Goal: Task Accomplishment & Management: Manage account settings

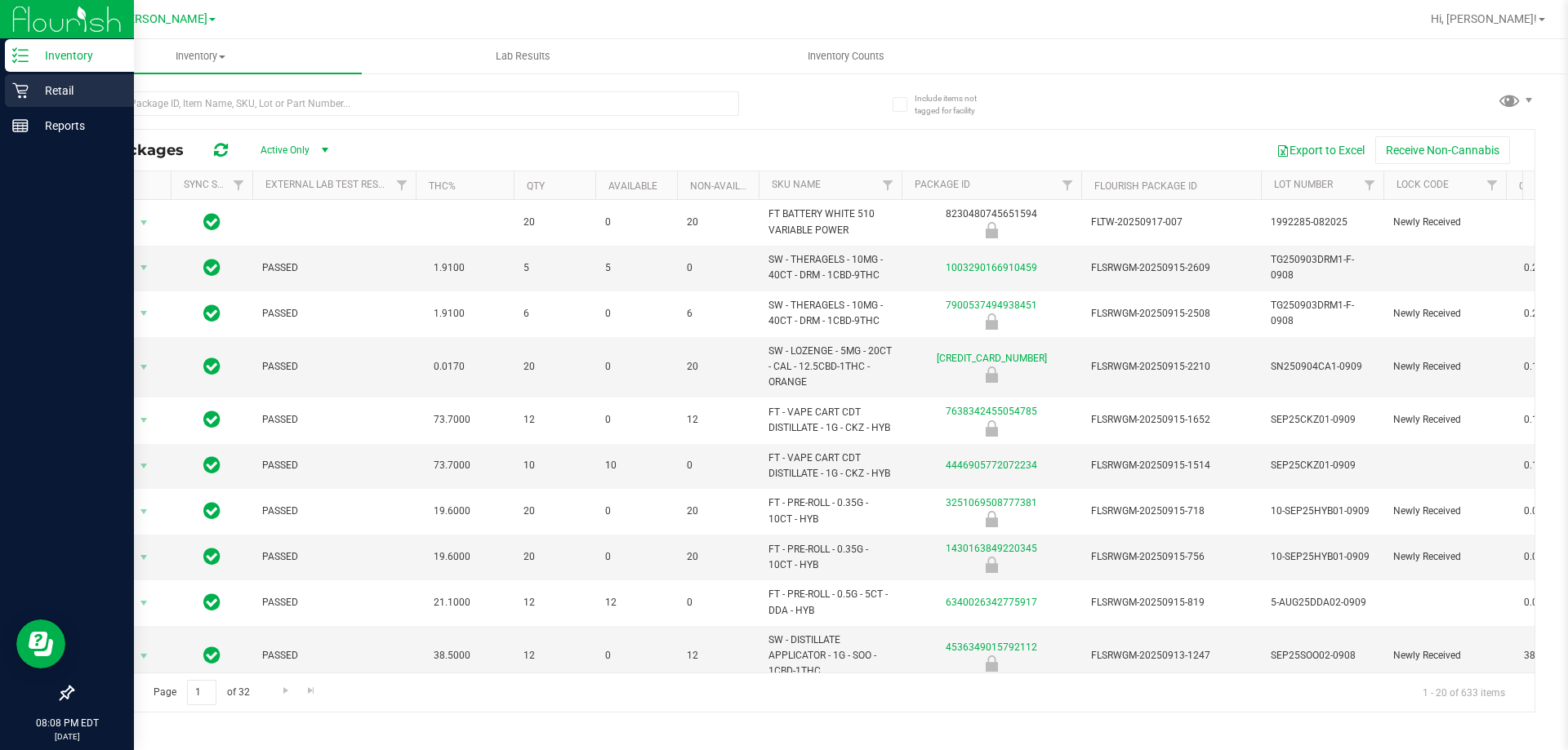
click at [39, 84] on p "Retail" at bounding box center [77, 90] width 98 height 20
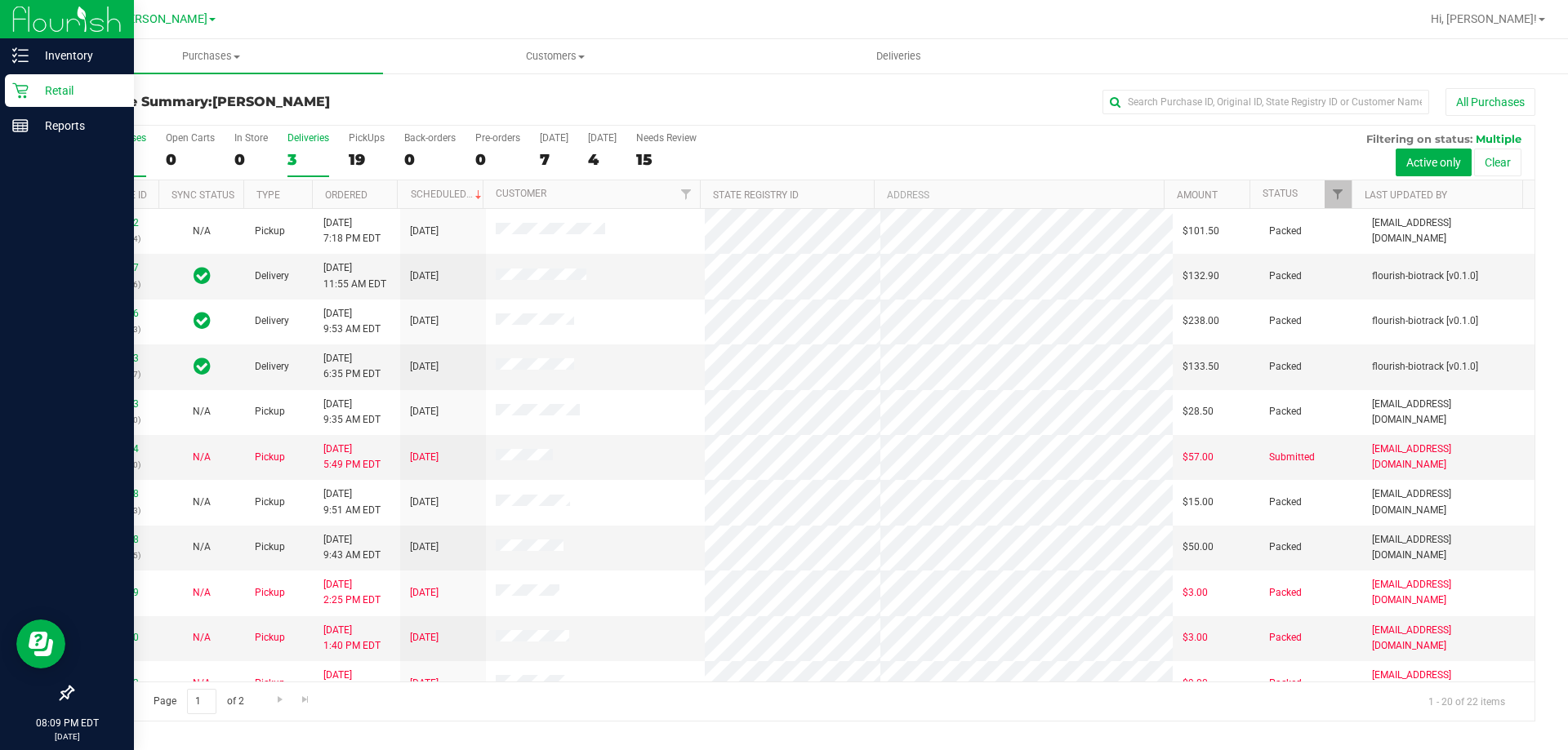
click at [327, 156] on div "3" at bounding box center [308, 160] width 41 height 19
click at [0, 0] on input "Deliveries 3" at bounding box center [0, 0] width 0 height 0
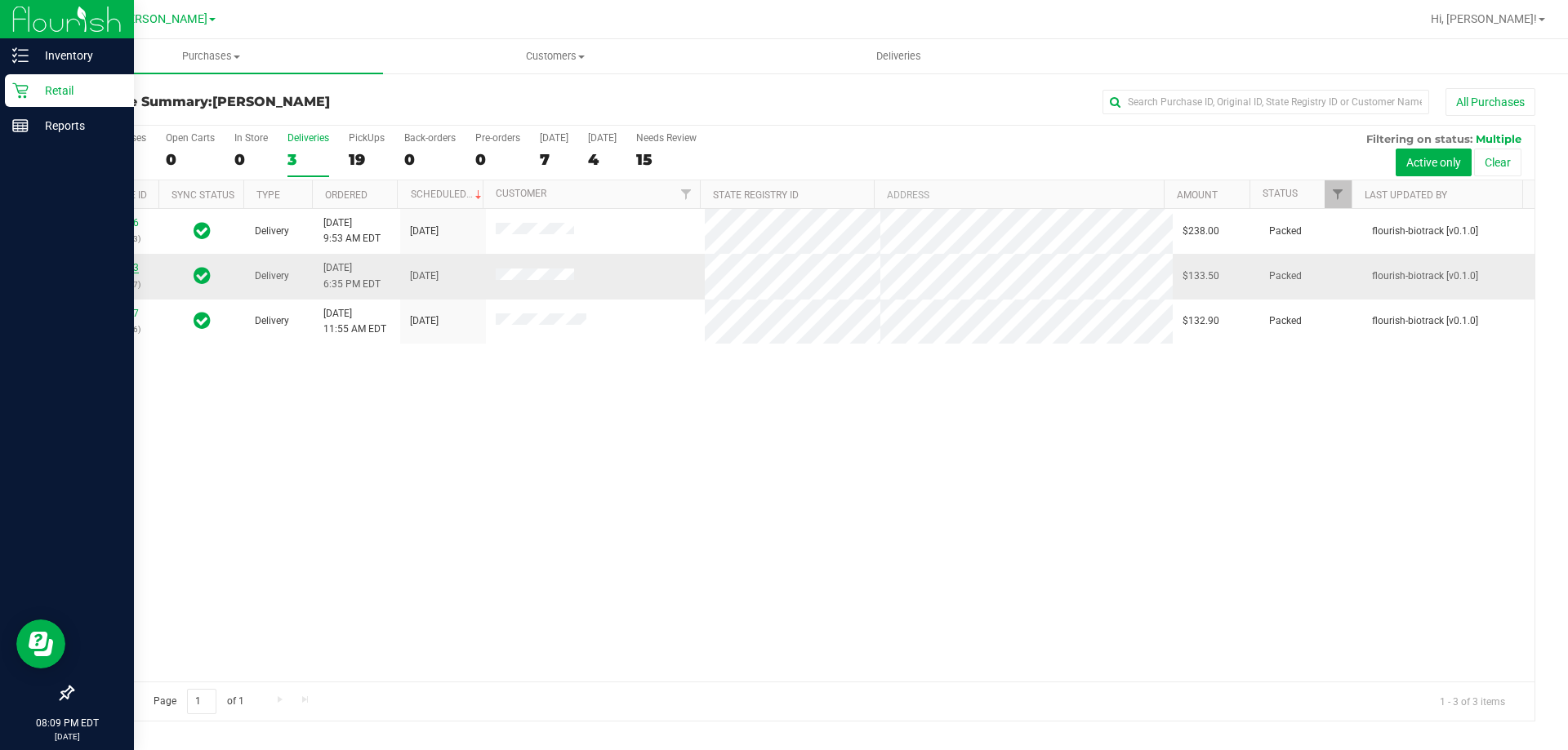
click at [103, 271] on link "11971603" at bounding box center [115, 267] width 46 height 11
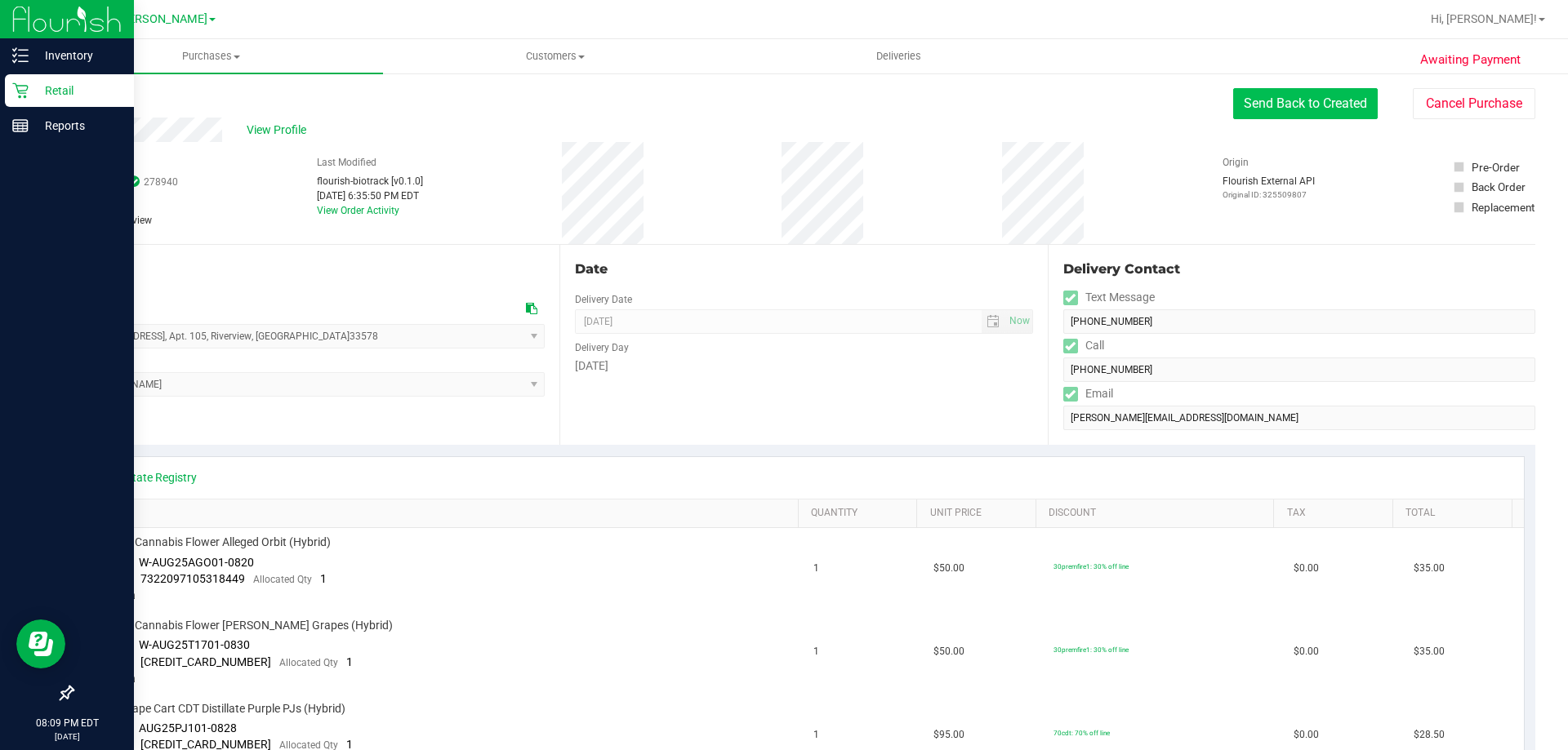
click at [1339, 104] on button "Send Back to Created" at bounding box center [1306, 104] width 144 height 31
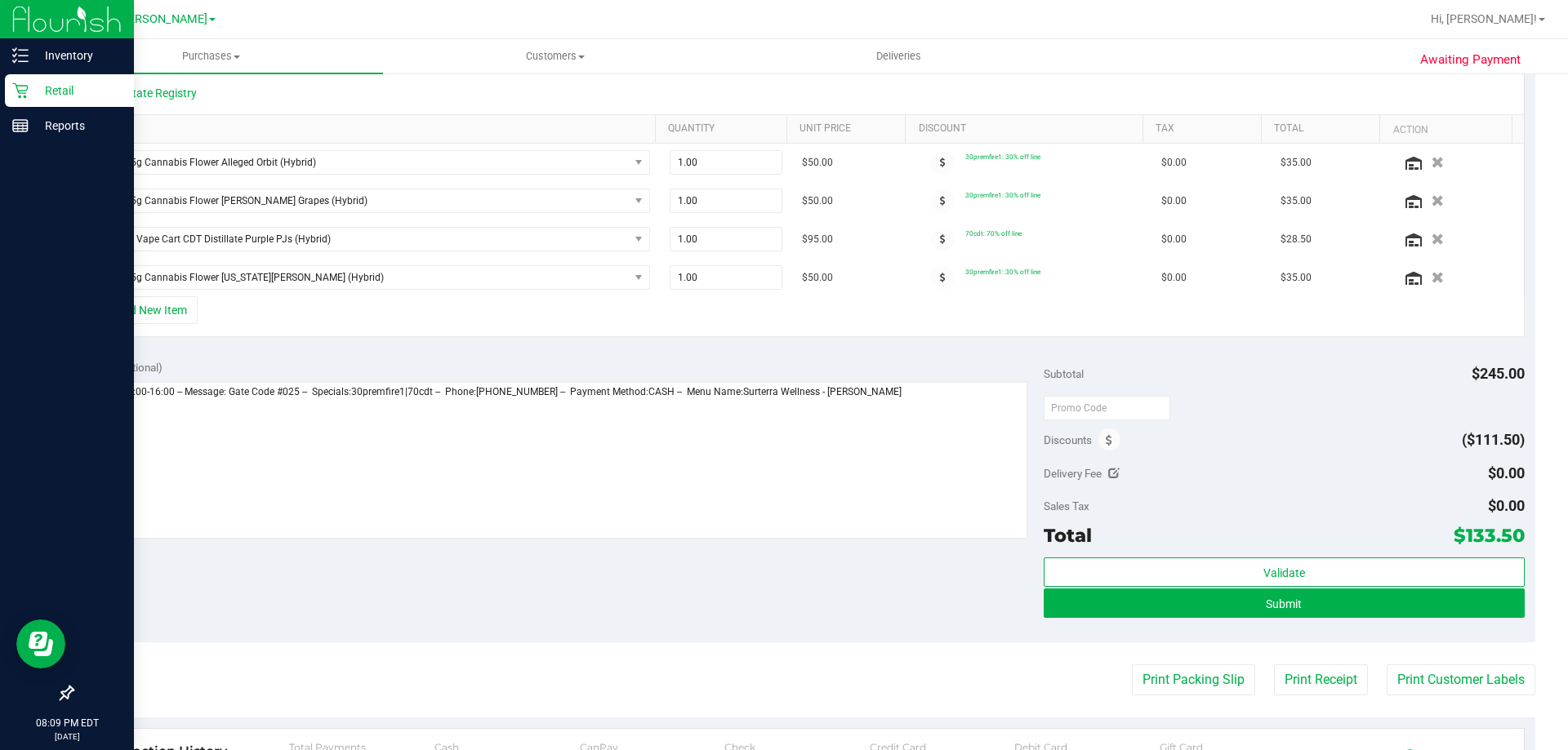
scroll to position [399, 0]
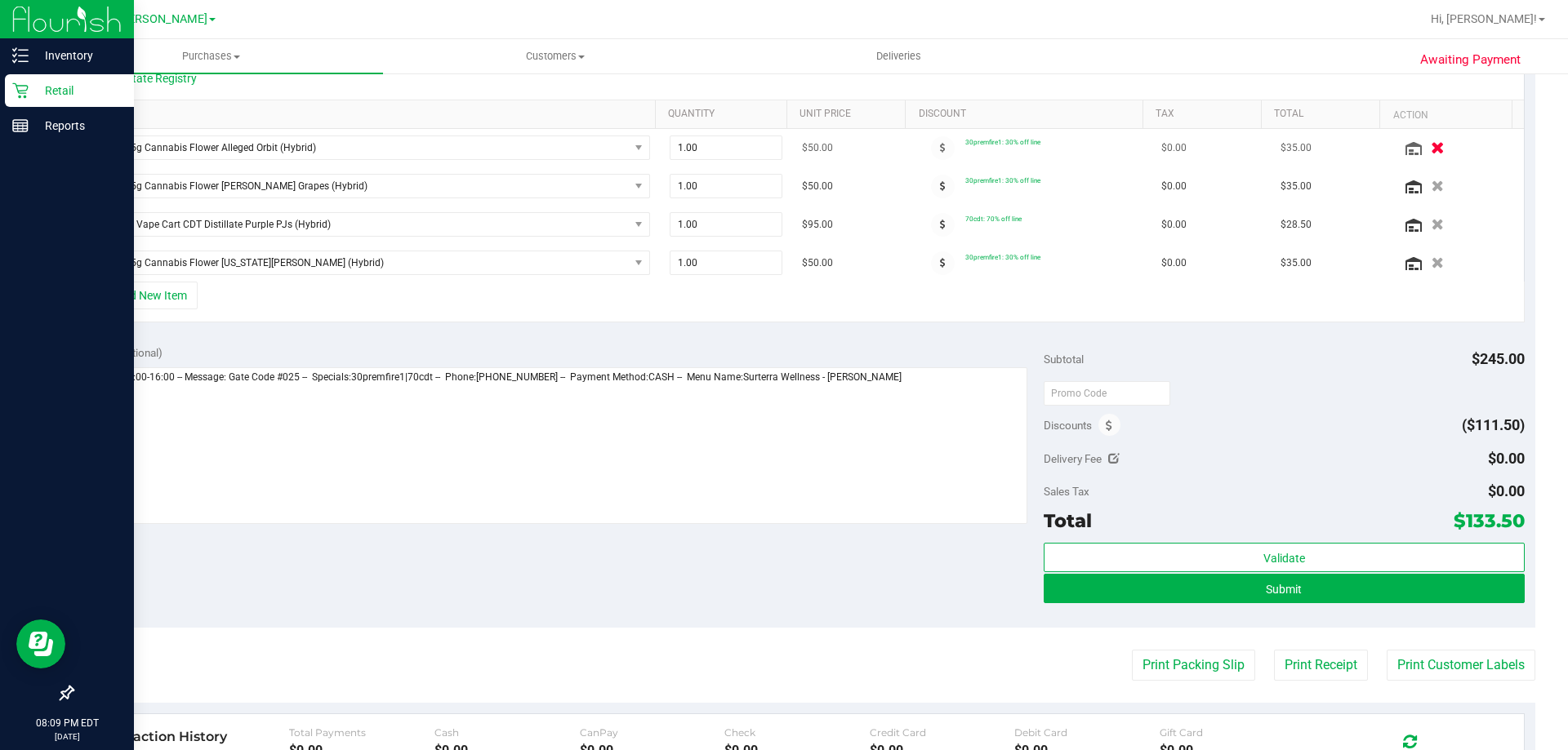
click at [1431, 149] on icon "button" at bounding box center [1438, 148] width 14 height 12
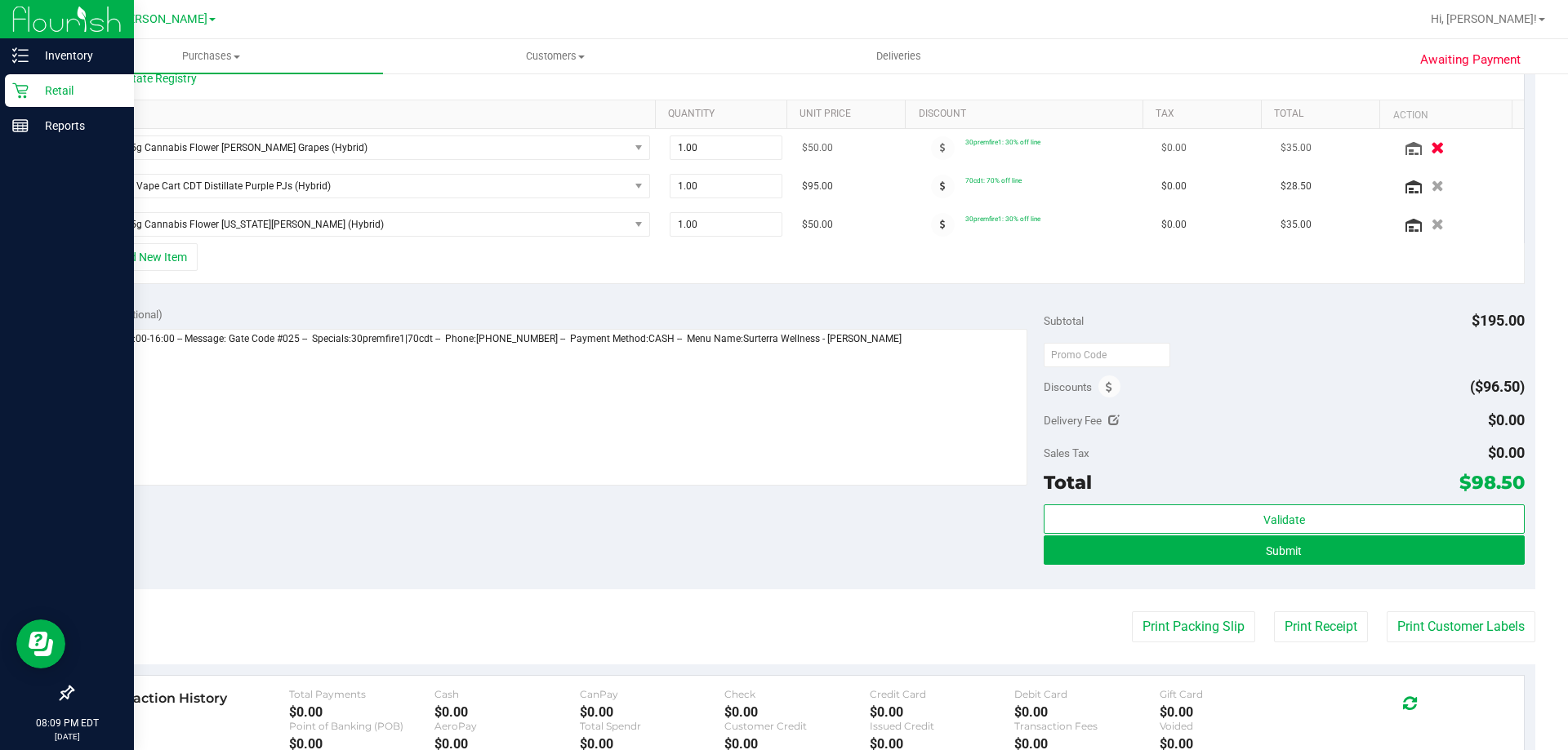
click at [1427, 146] on button "button" at bounding box center [1437, 148] width 28 height 17
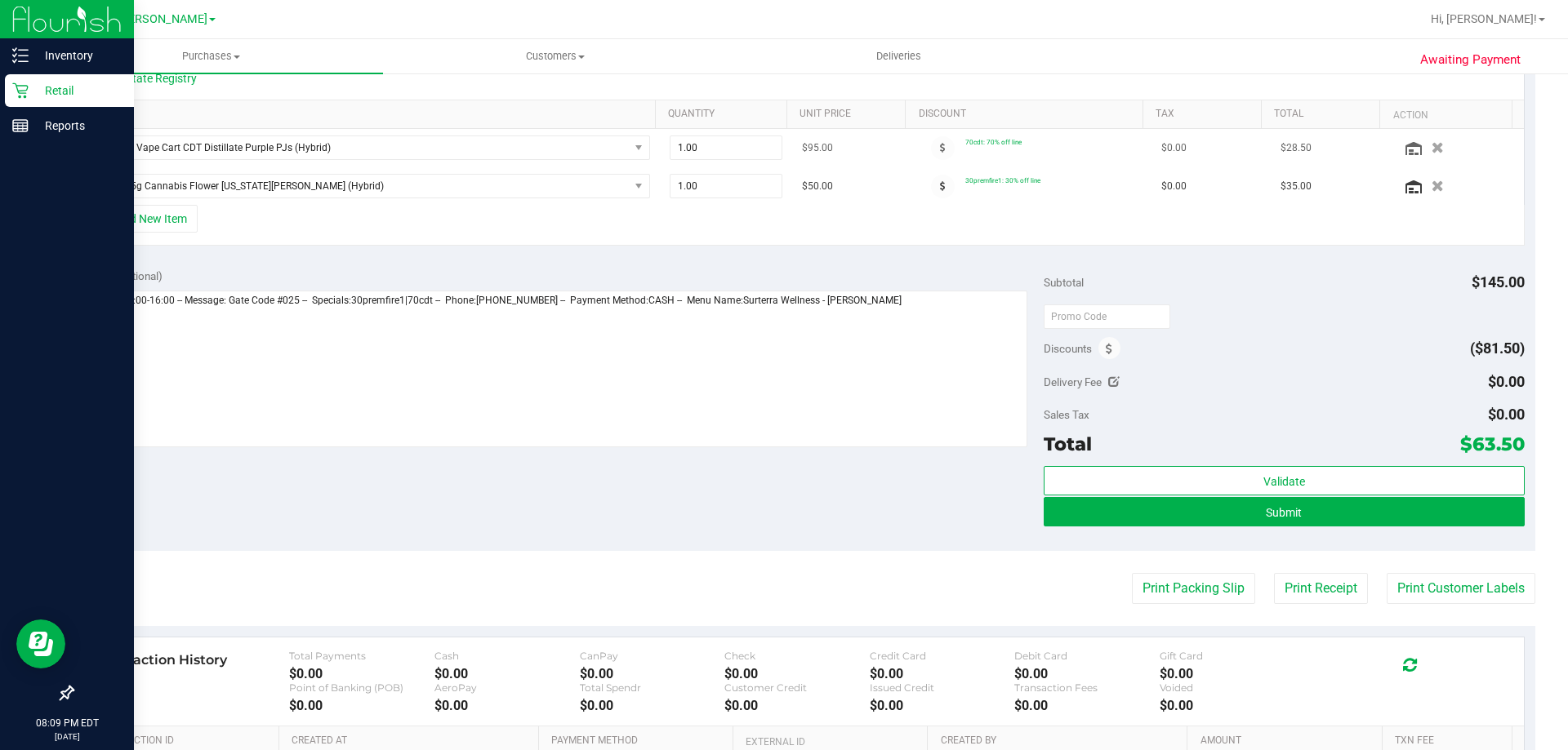
click at [1411, 155] on div at bounding box center [1457, 147] width 113 height 16
click at [1431, 151] on icon "button" at bounding box center [1438, 148] width 14 height 12
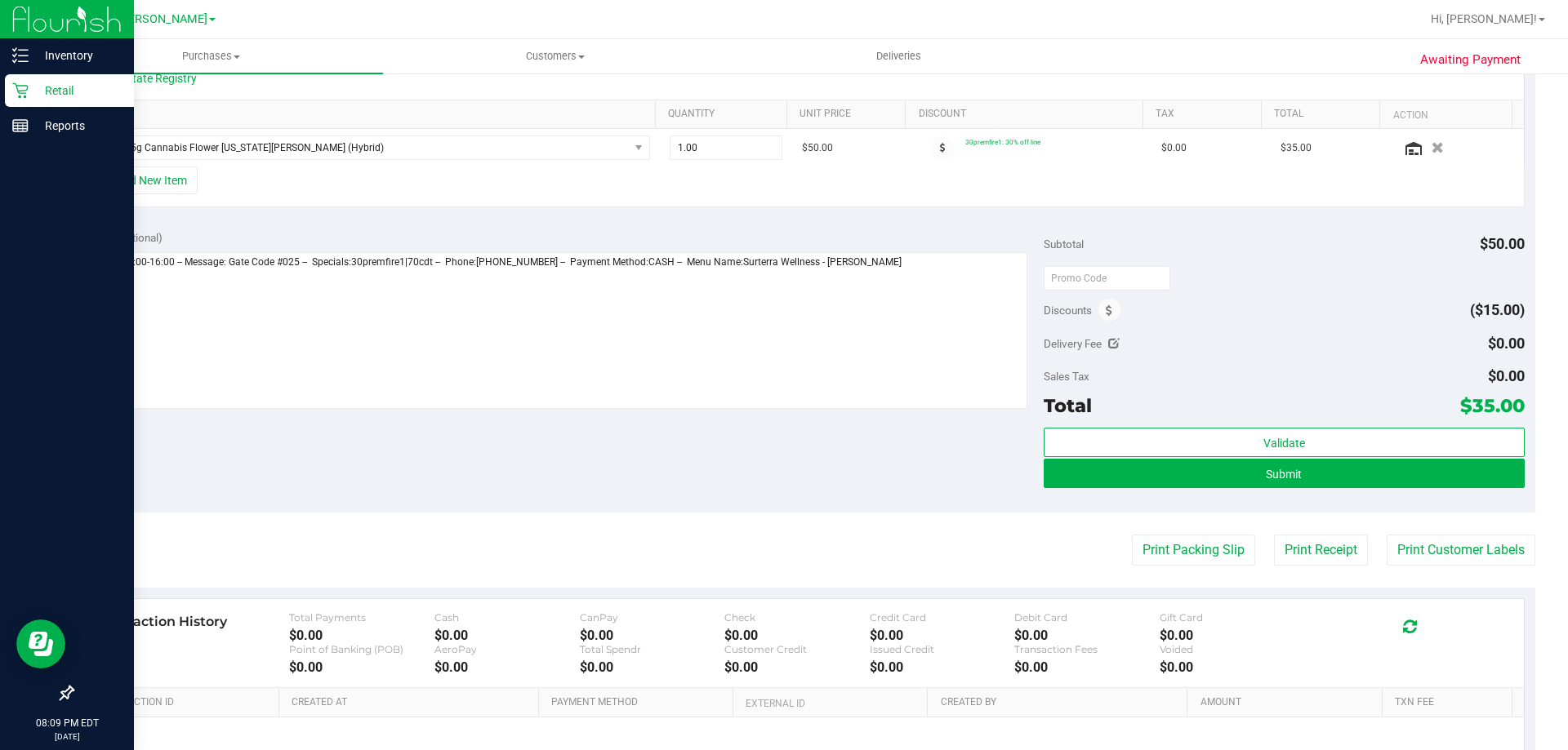
click at [1431, 151] on icon "button" at bounding box center [1437, 147] width 12 height 11
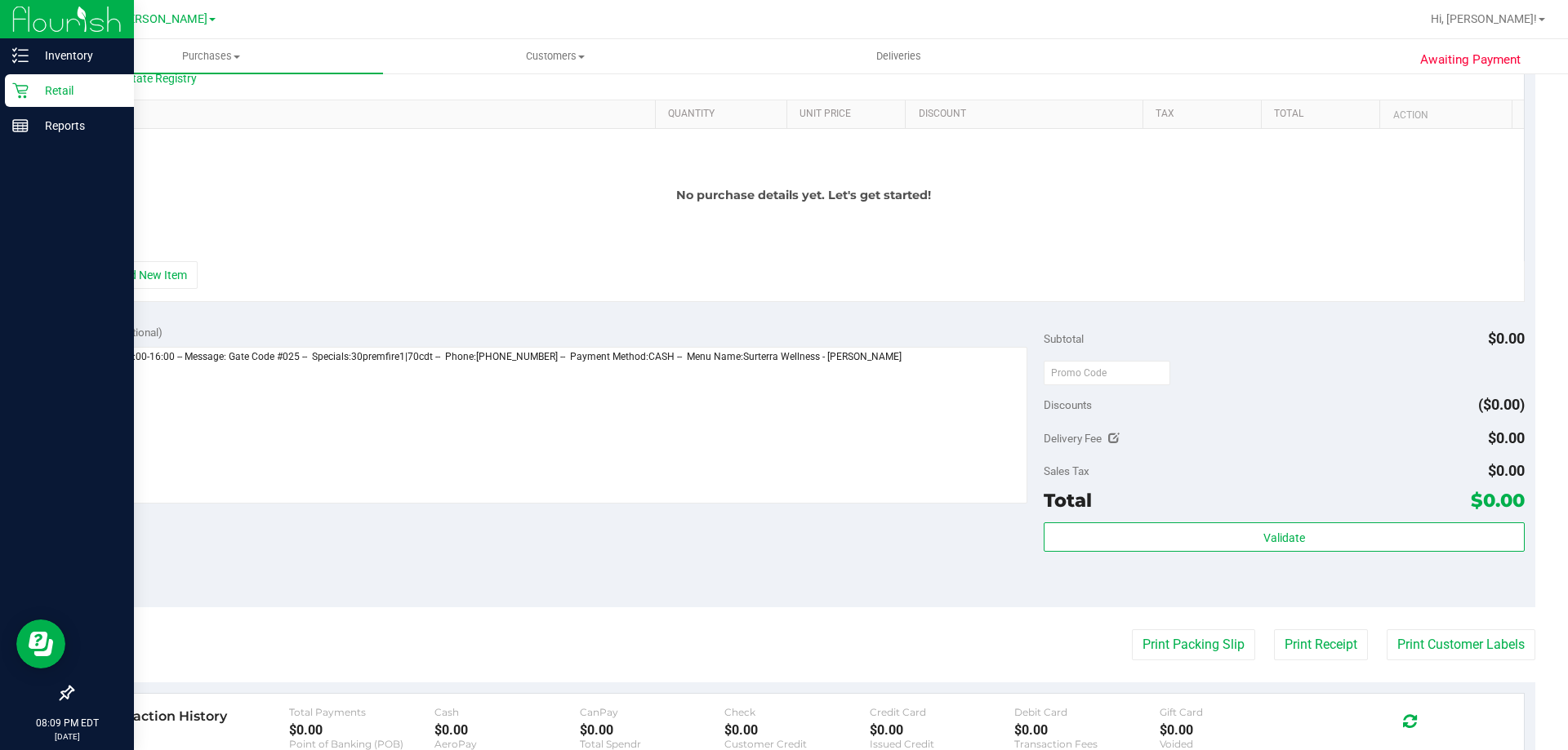
scroll to position [0, 0]
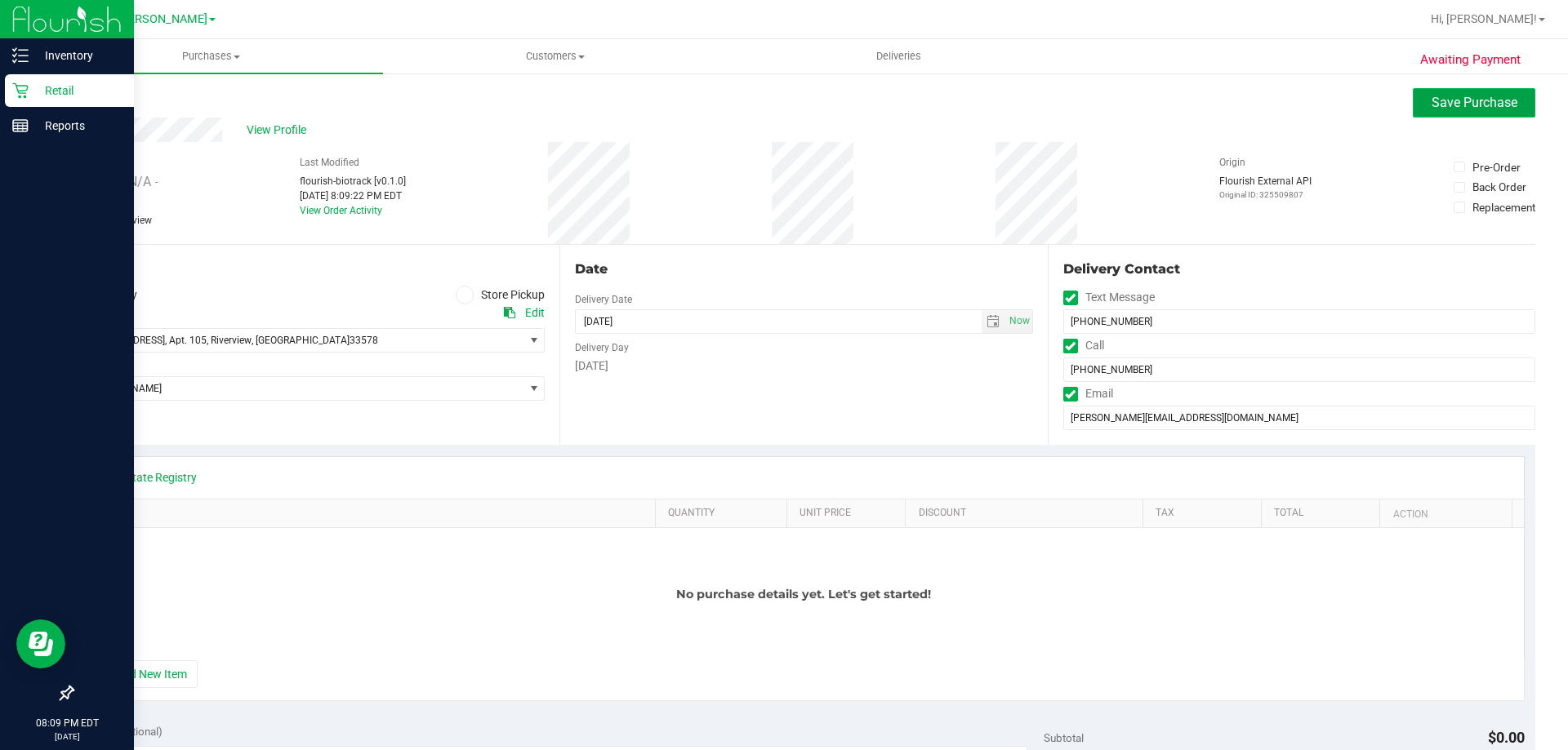
click at [1453, 103] on span "Save Purchase" at bounding box center [1474, 102] width 86 height 15
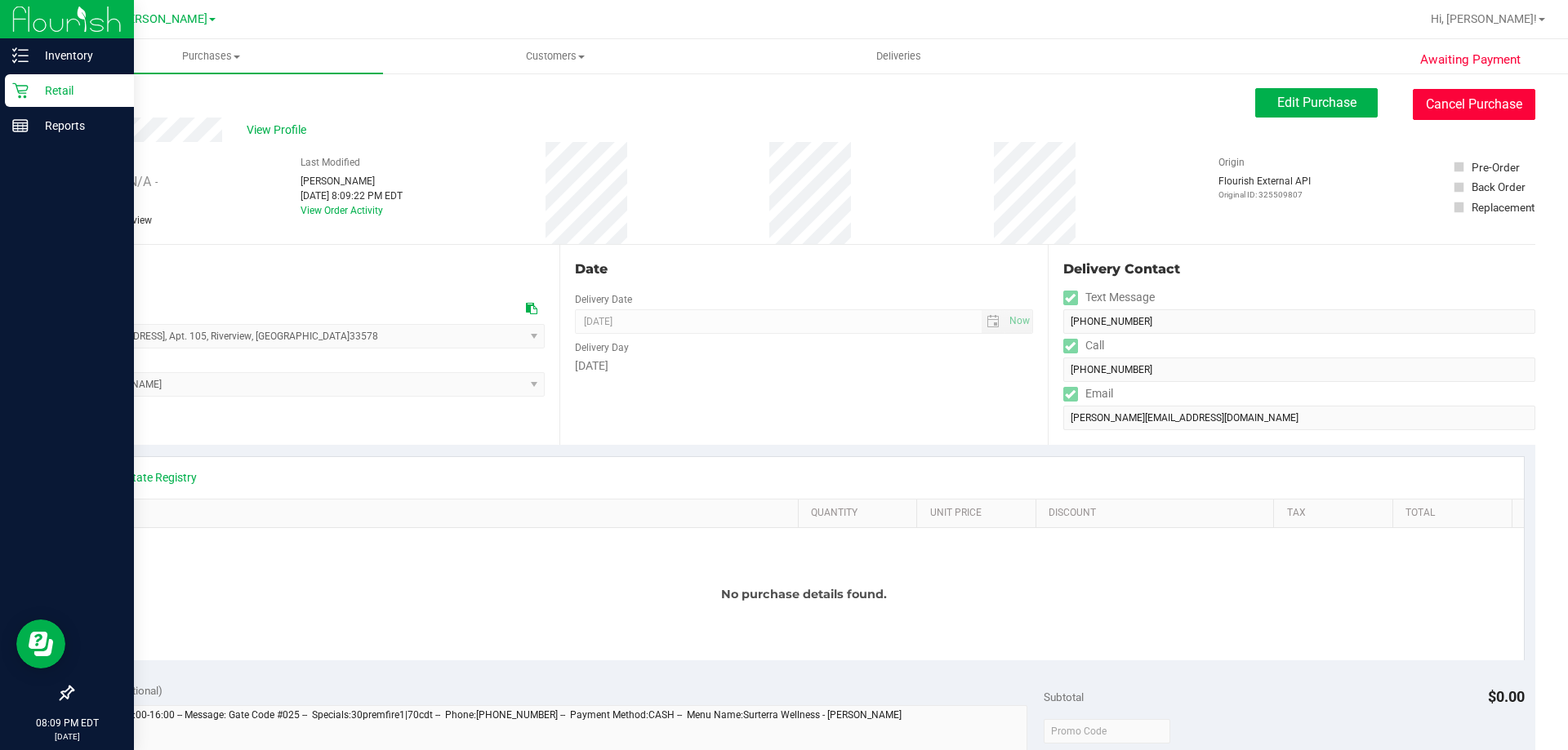
click at [1461, 115] on button "Cancel Purchase" at bounding box center [1474, 105] width 123 height 31
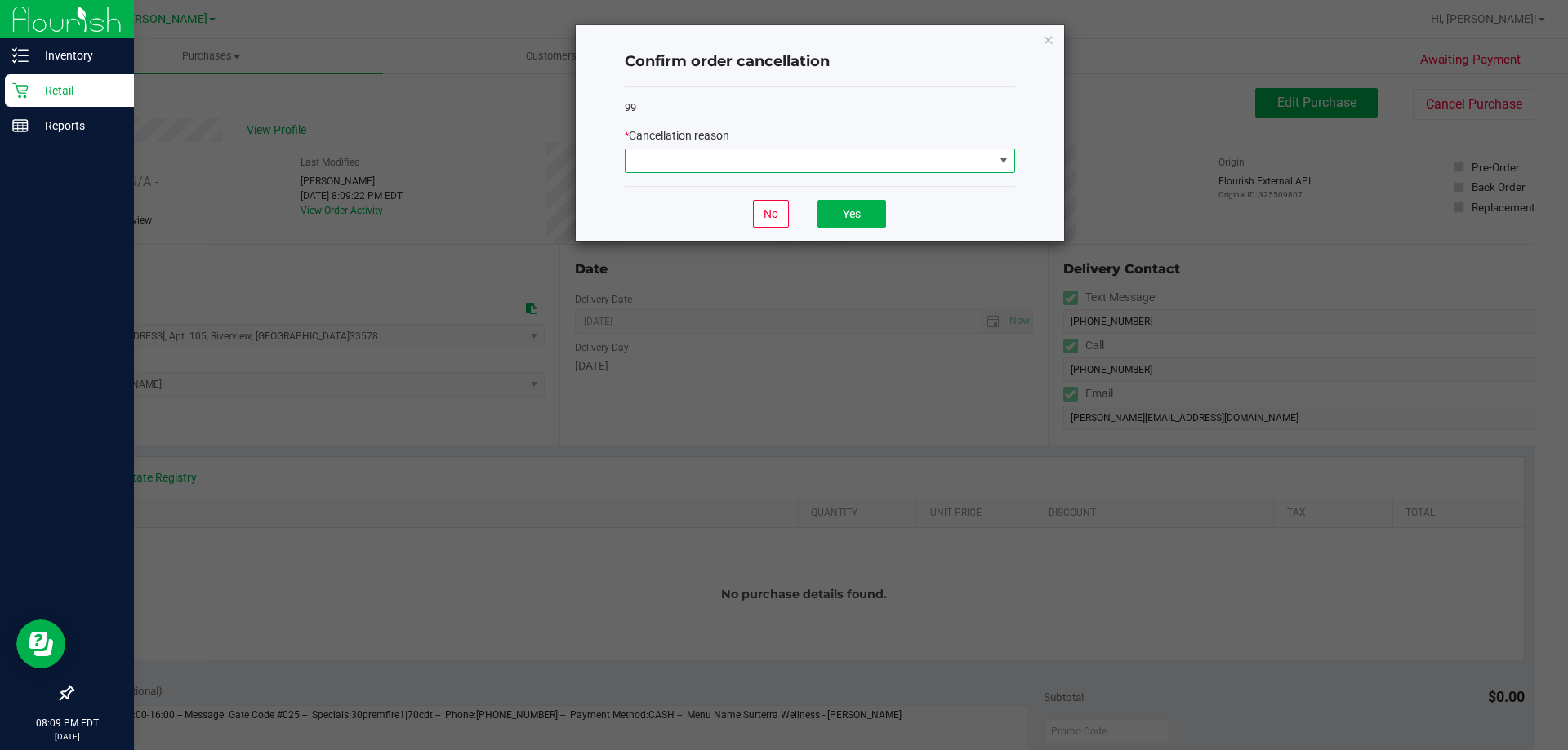
click at [829, 160] on span at bounding box center [810, 161] width 368 height 23
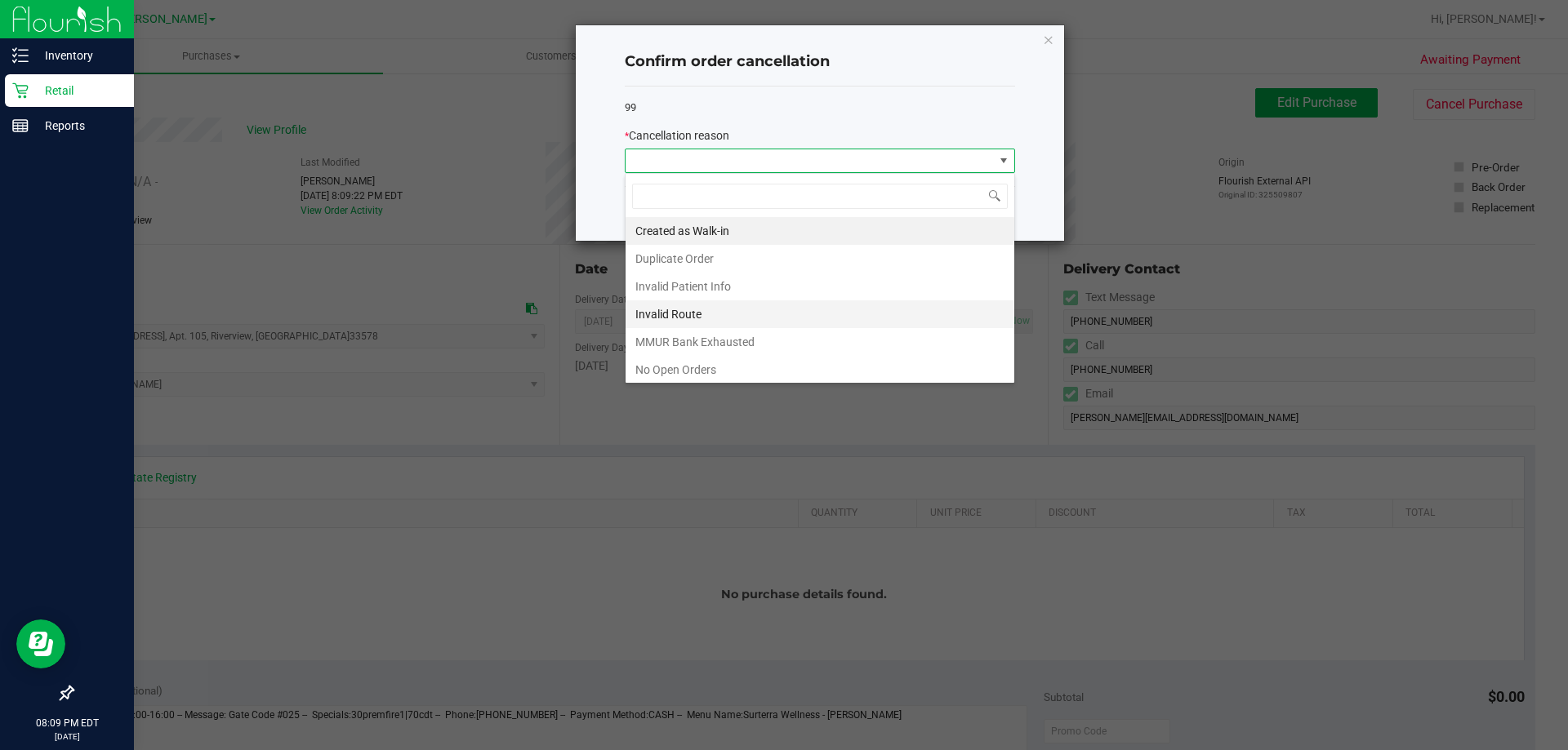
scroll to position [114, 0]
click at [722, 315] on li "Other" at bounding box center [820, 311] width 389 height 27
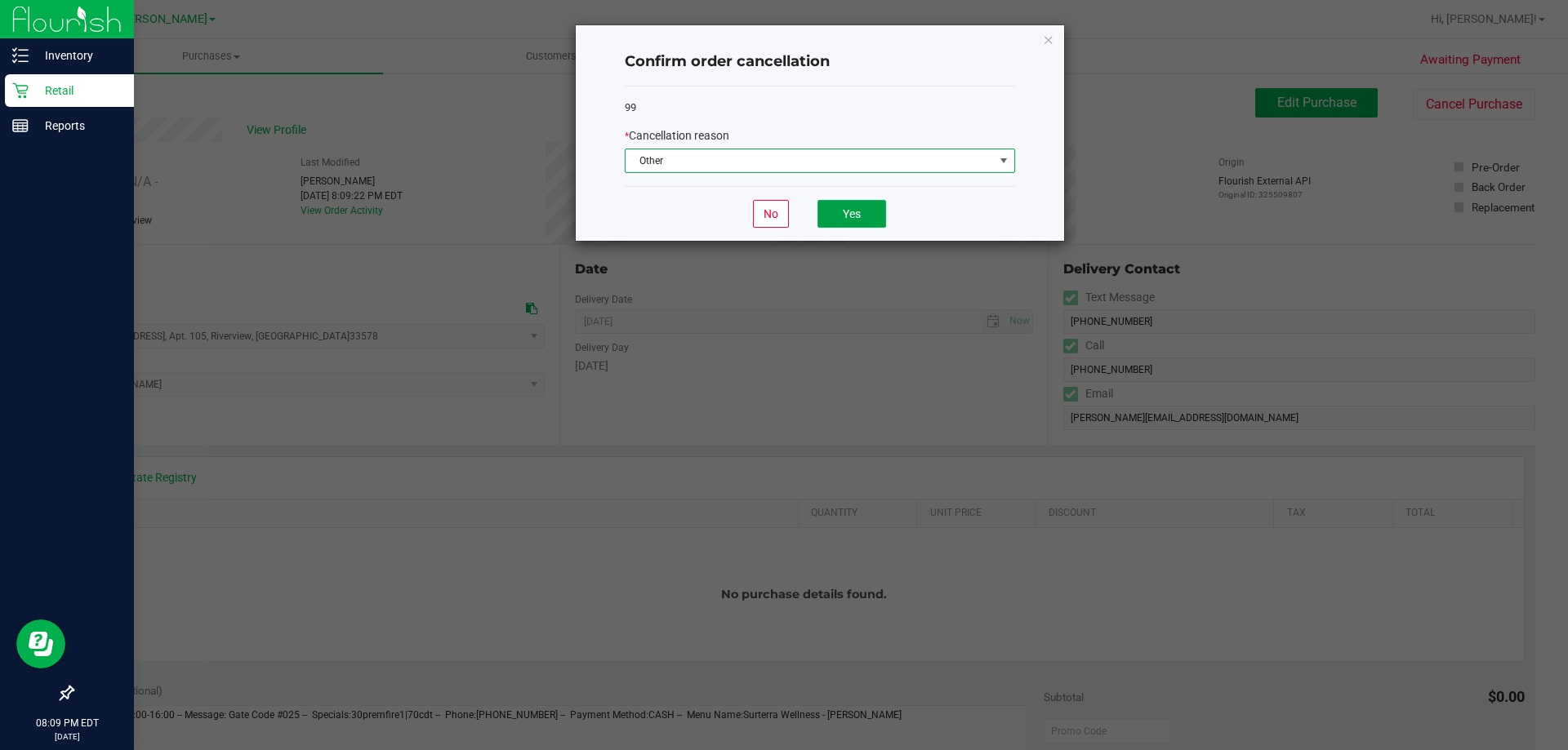
click at [848, 215] on button "Yes" at bounding box center [852, 214] width 69 height 27
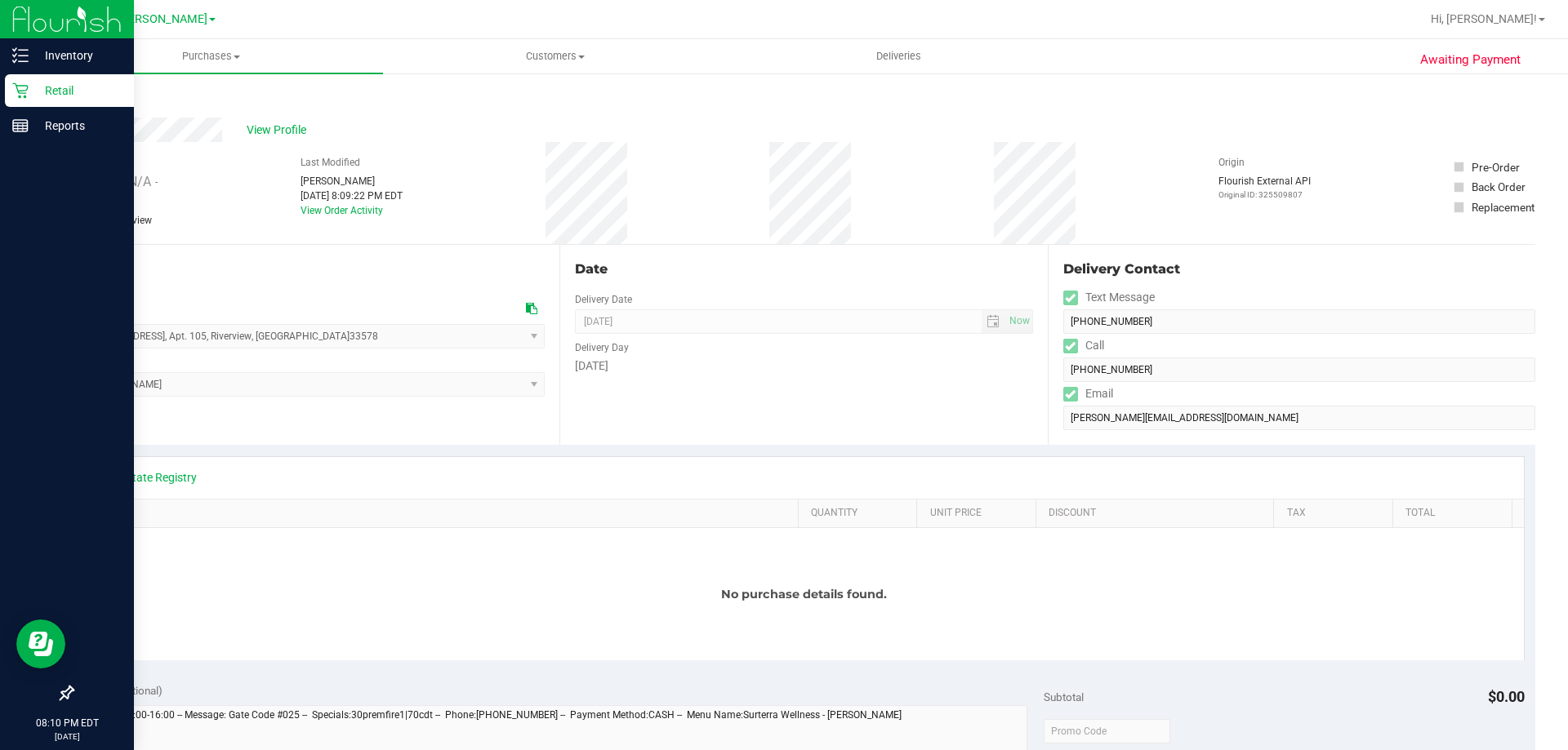
click at [31, 76] on div "Retail" at bounding box center [70, 90] width 129 height 33
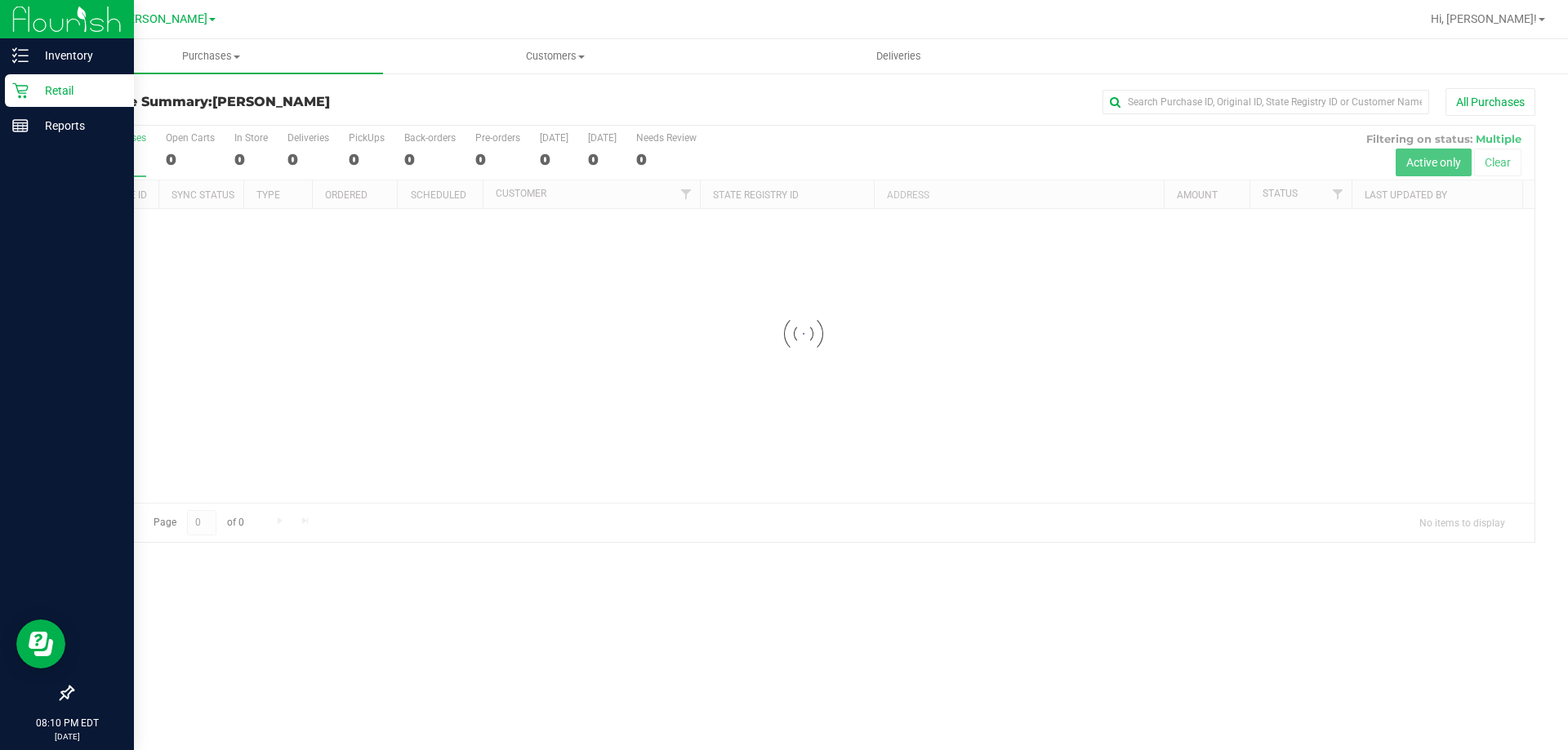
click at [107, 107] on link "Retail" at bounding box center [67, 91] width 134 height 35
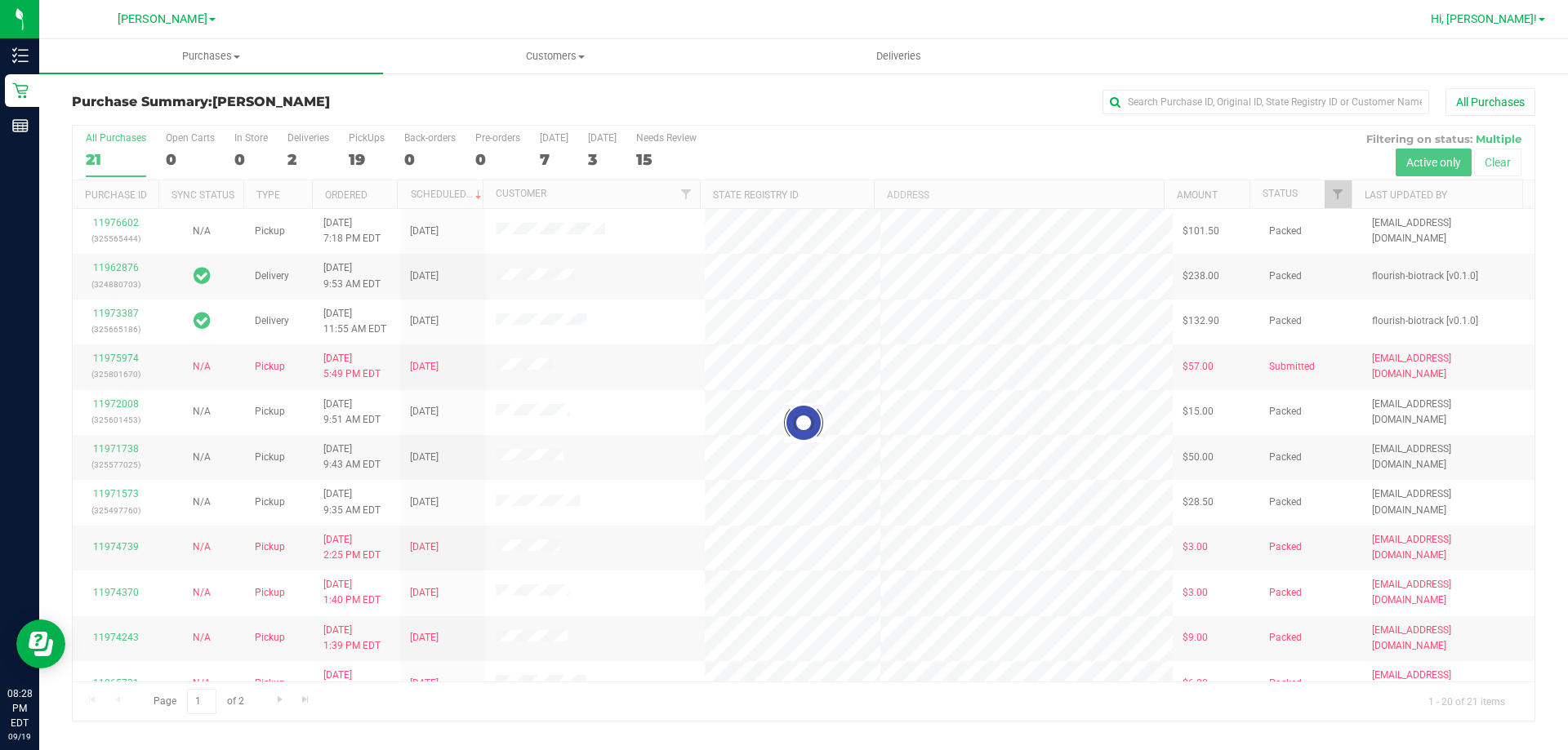
click at [1521, 22] on span "Hi, [PERSON_NAME]!" at bounding box center [1485, 18] width 107 height 13
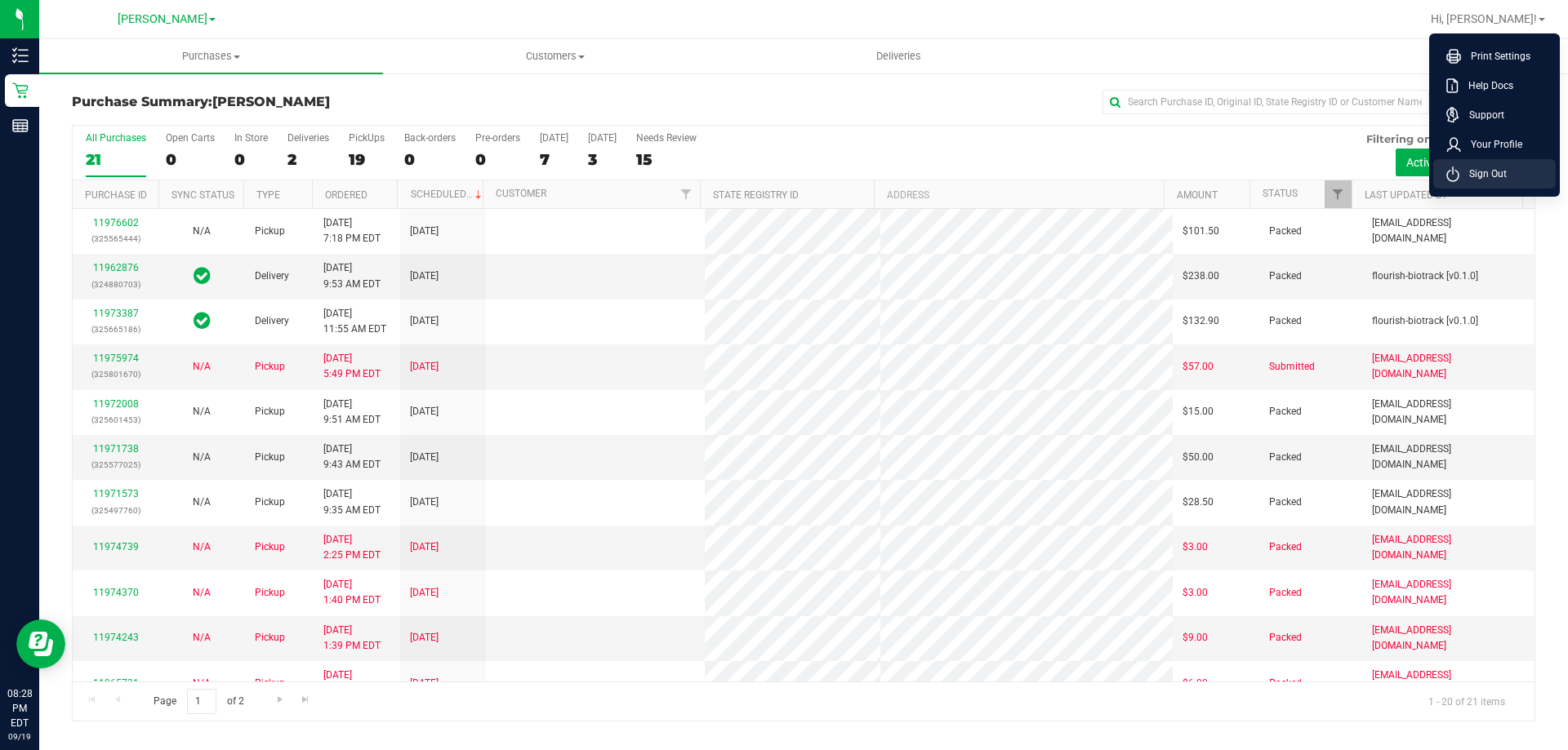
click at [1467, 176] on span "Sign Out" at bounding box center [1483, 174] width 47 height 16
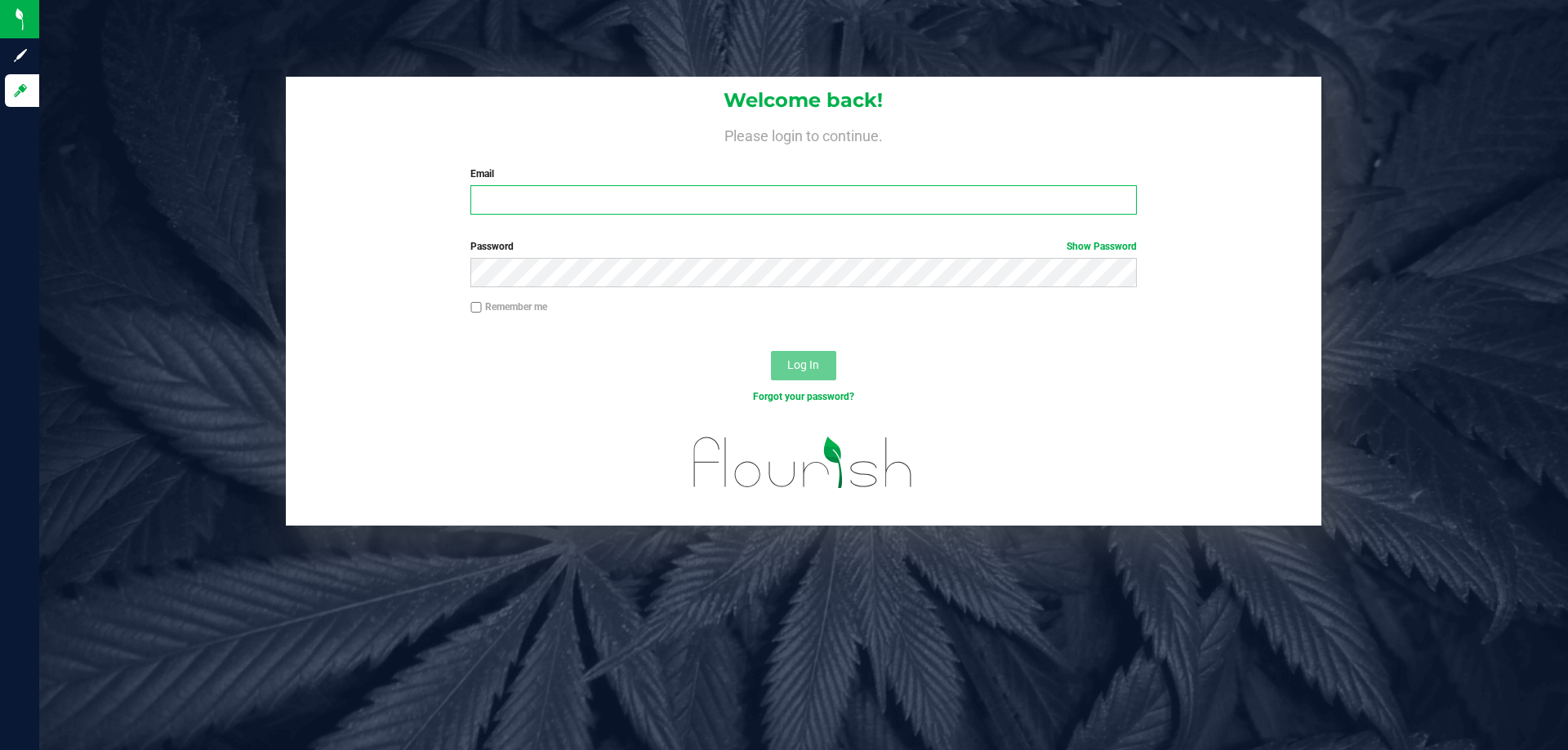
click at [514, 189] on input "Email" at bounding box center [803, 200] width 665 height 29
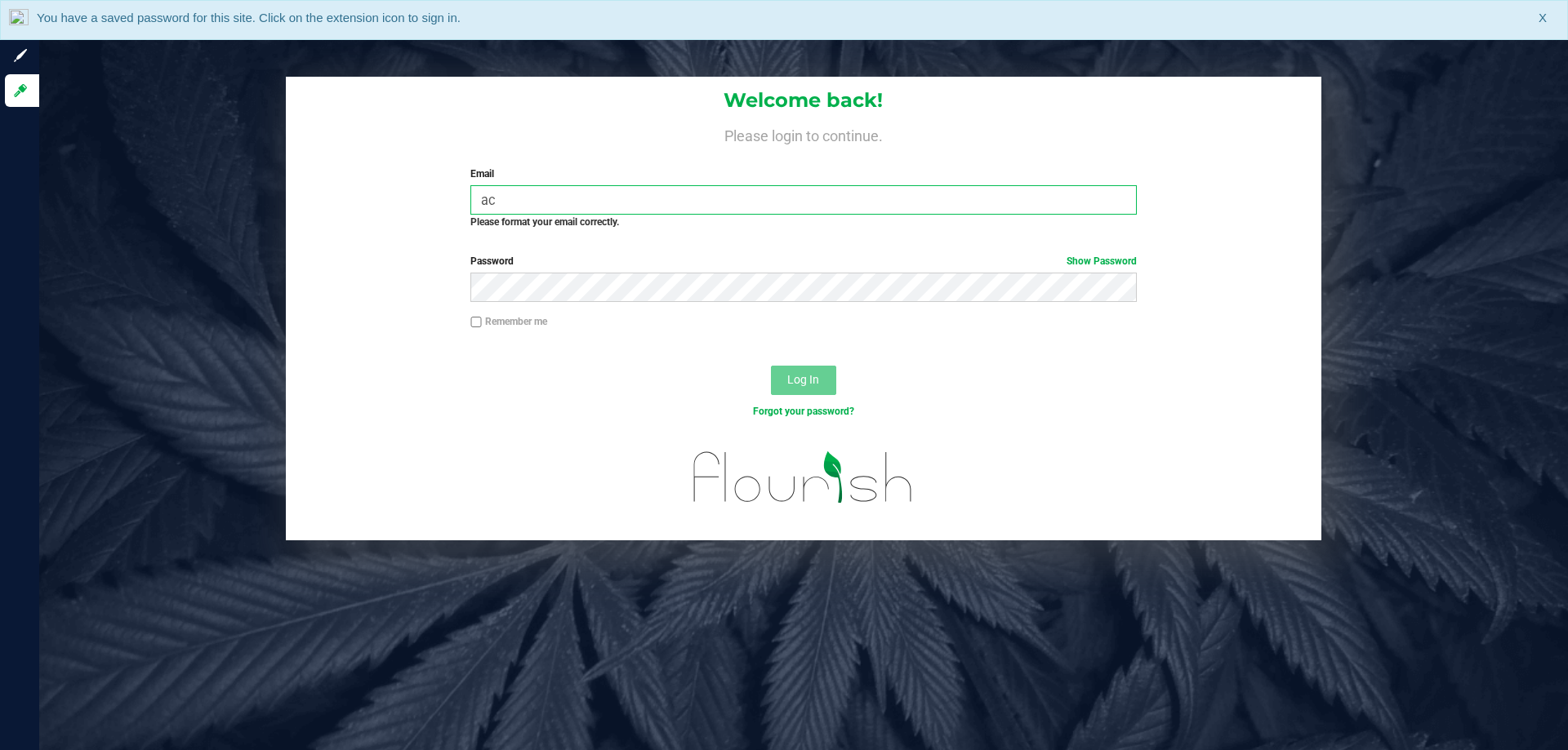
type input "a"
